Goal: Information Seeking & Learning: Learn about a topic

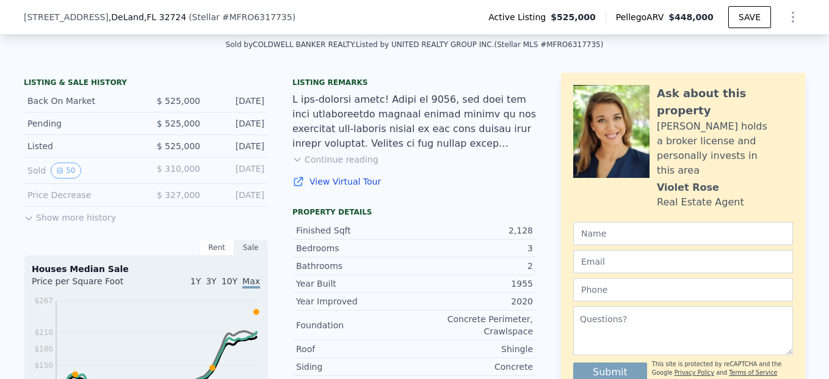
scroll to position [271, 0]
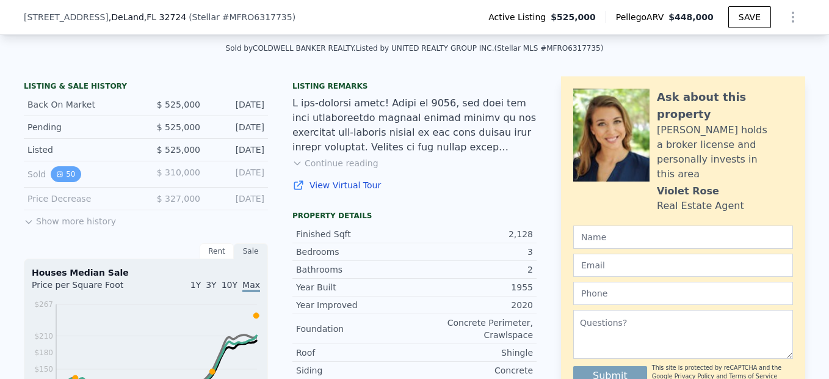
click at [58, 182] on button "50" at bounding box center [66, 174] width 30 height 16
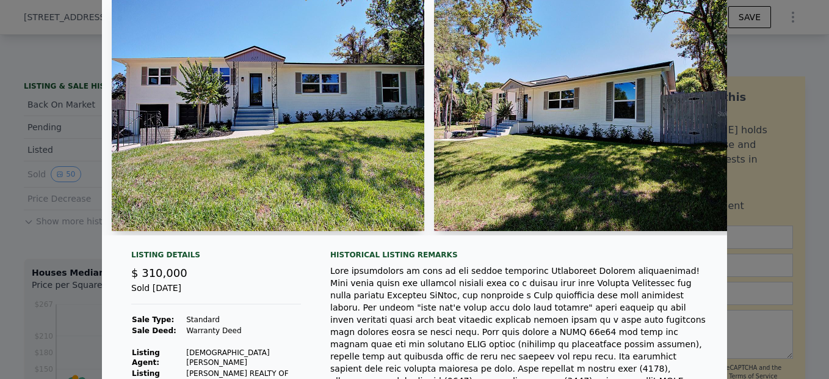
scroll to position [51, 0]
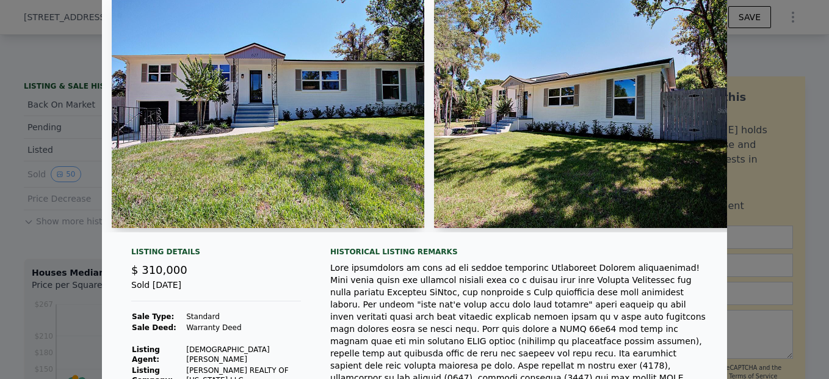
click at [180, 170] on img at bounding box center [268, 110] width 313 height 234
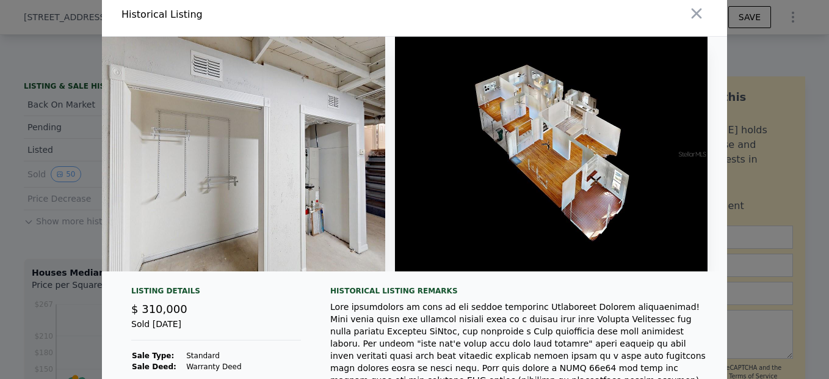
scroll to position [0, 0]
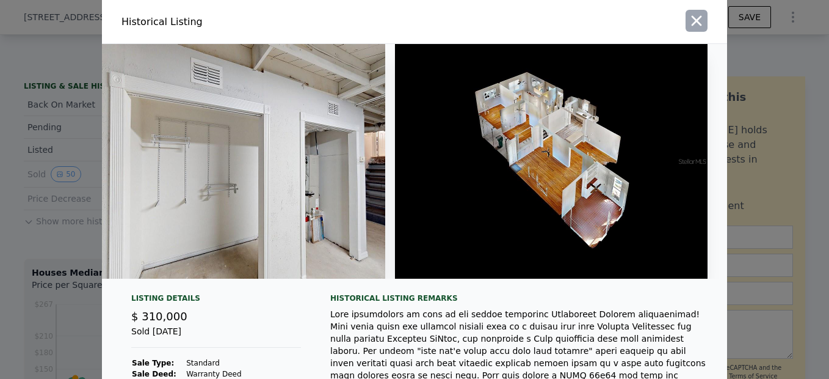
click at [692, 17] on icon "button" at bounding box center [697, 21] width 10 height 10
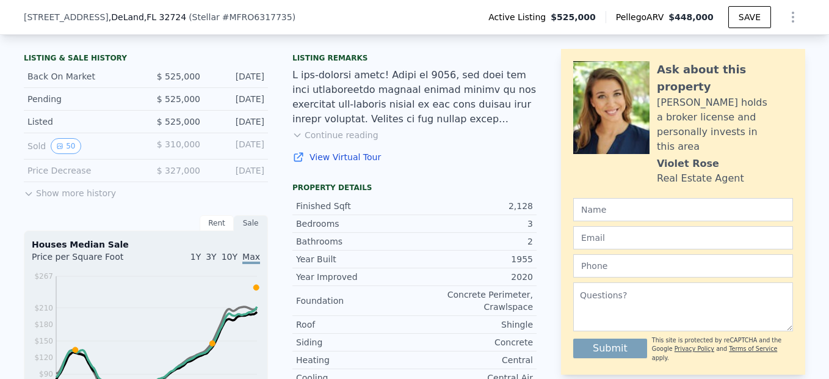
scroll to position [301, 0]
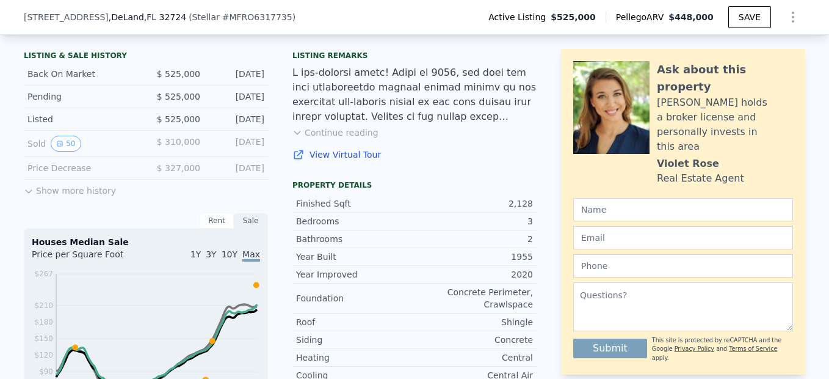
click at [112, 206] on div "LISTING & SALE HISTORY Back On Market $ 525,000 [DATE] Pending $ 525,000 [DATE]…" at bounding box center [146, 351] width 244 height 611
click at [89, 197] on button "Show more history" at bounding box center [70, 188] width 92 height 17
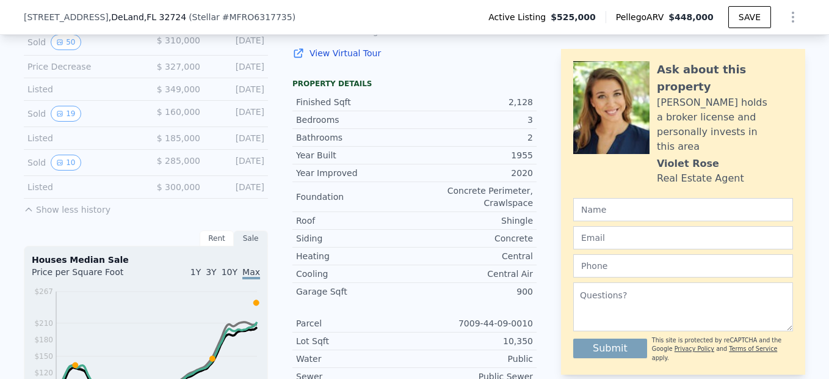
scroll to position [413, 0]
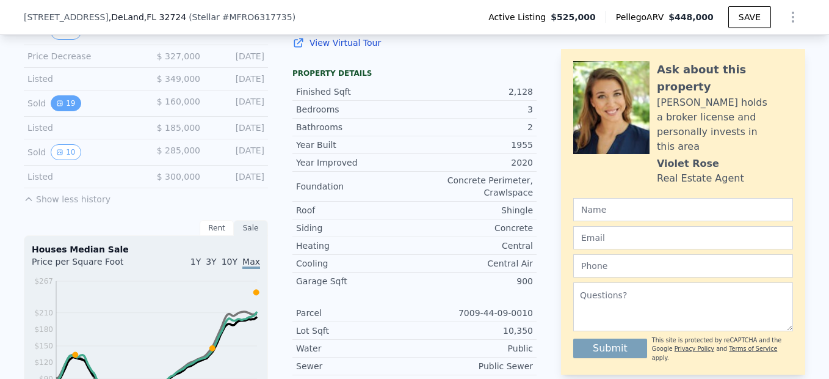
click at [61, 111] on button "19" at bounding box center [66, 103] width 30 height 16
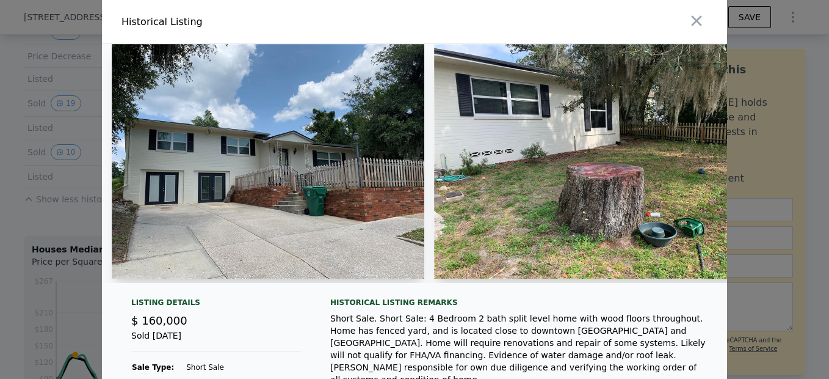
click at [192, 202] on img at bounding box center [268, 161] width 313 height 234
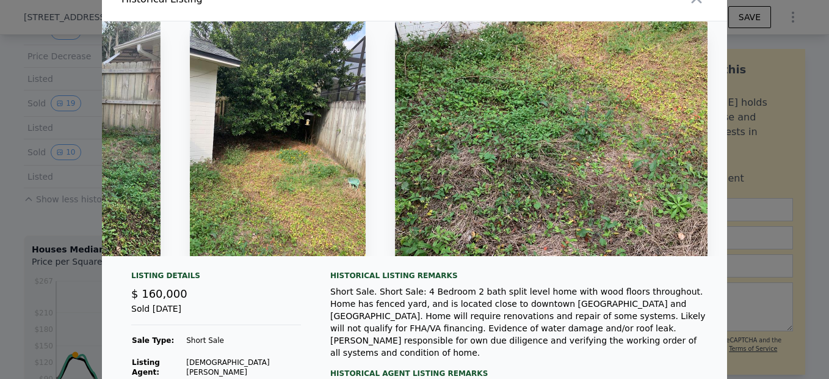
scroll to position [0, 0]
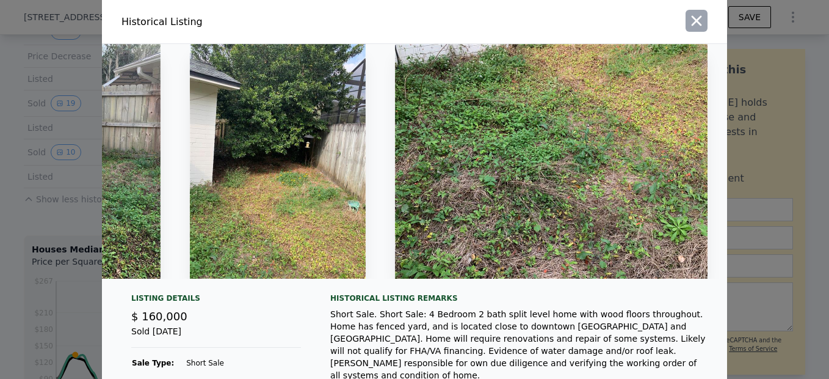
click at [692, 24] on icon "button" at bounding box center [696, 20] width 17 height 17
